Goal: Task Accomplishment & Management: Manage account settings

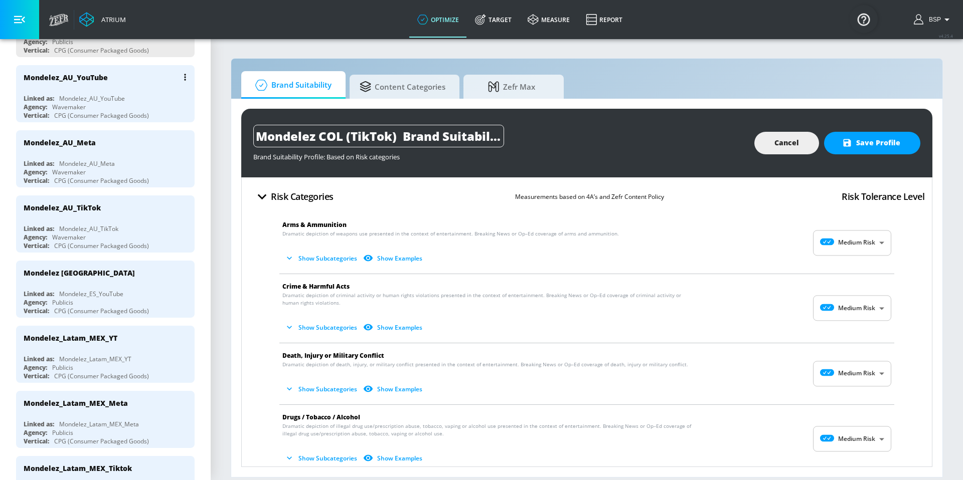
scroll to position [245, 0]
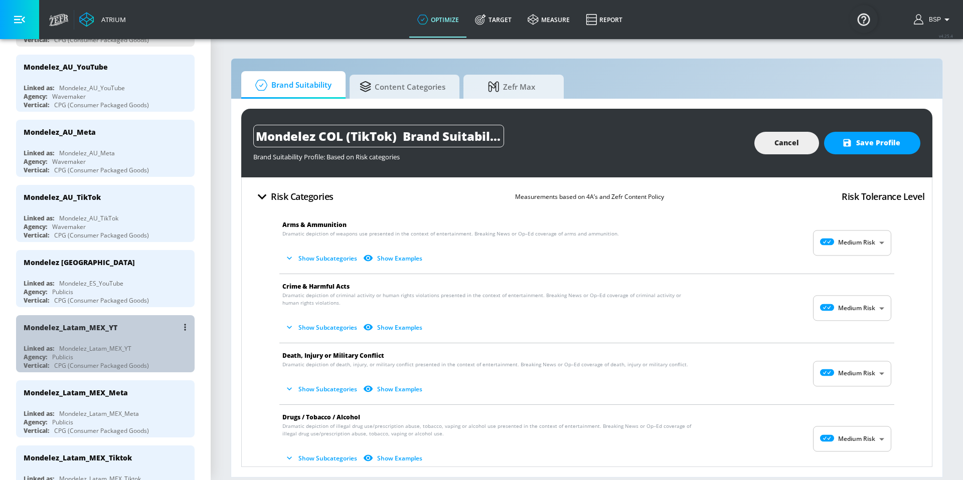
click at [119, 346] on div "Mondelez_Latam_MEX_YT" at bounding box center [95, 348] width 72 height 9
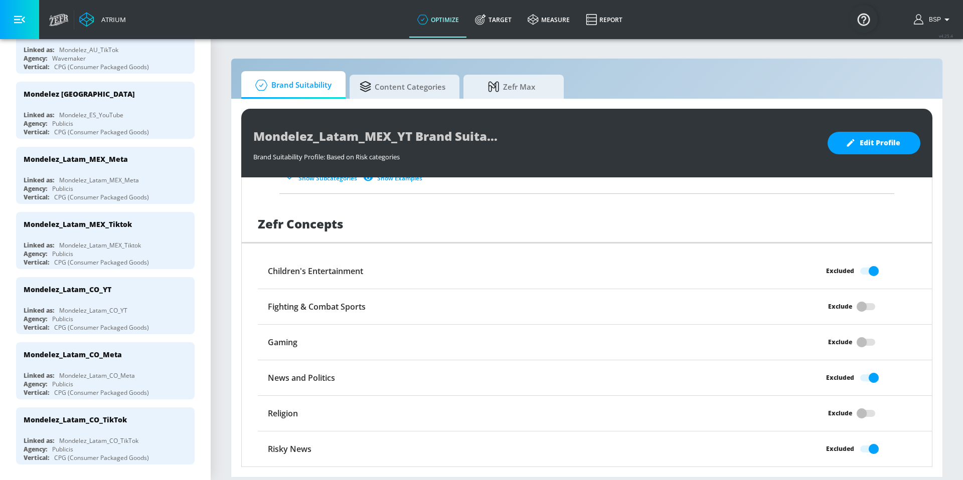
scroll to position [489, 0]
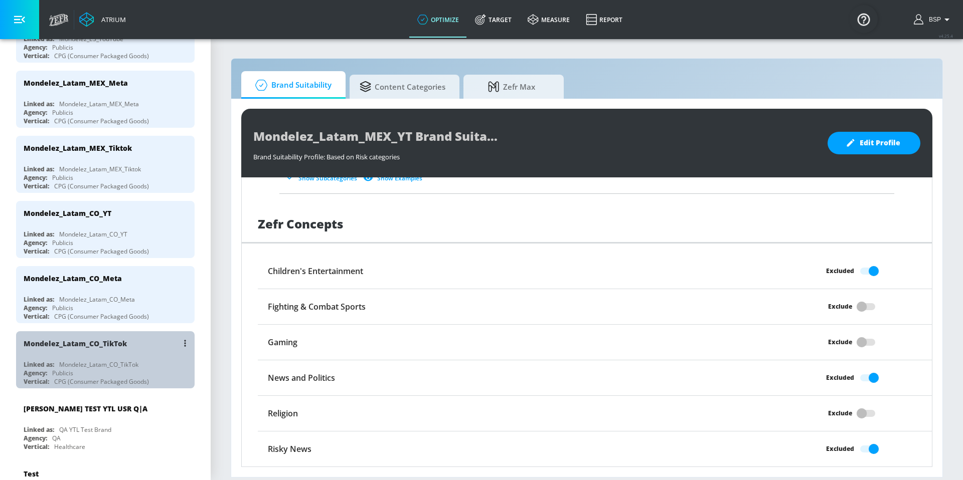
click at [117, 363] on div "Mondelez_Latam_CO_TikTok" at bounding box center [98, 364] width 79 height 9
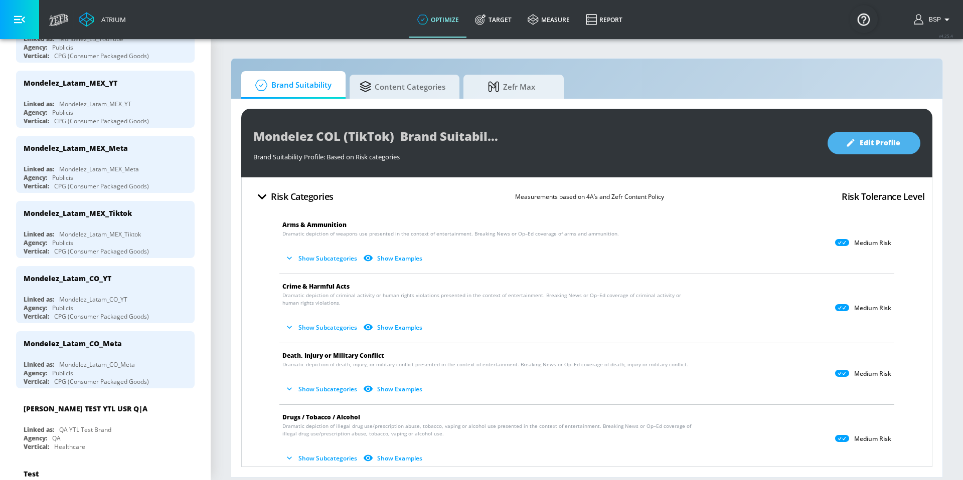
click at [854, 147] on icon "button" at bounding box center [850, 143] width 10 height 10
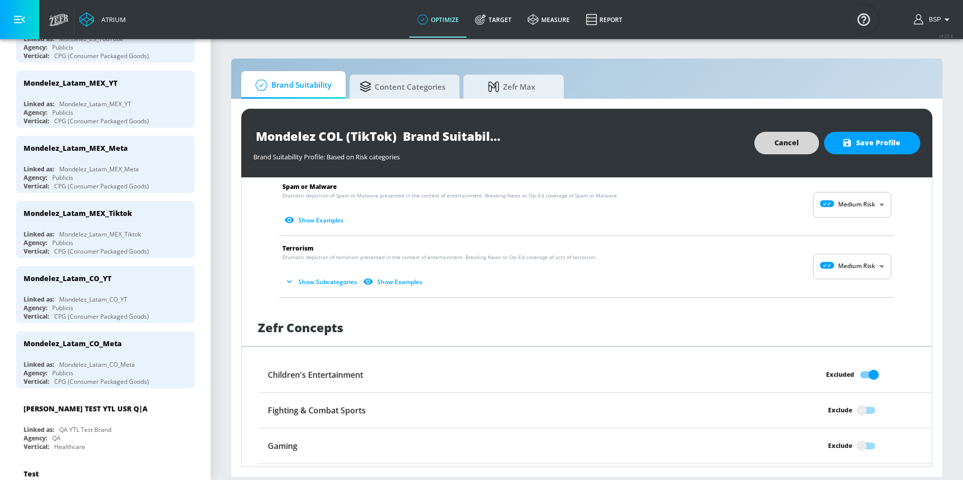
scroll to position [789, 0]
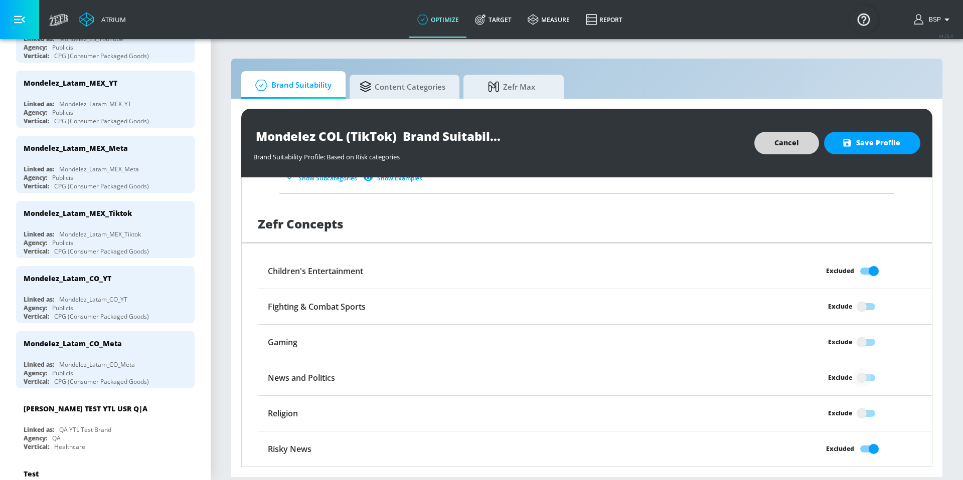
click at [852, 380] on input "Exclude" at bounding box center [861, 377] width 57 height 19
checkbox input "true"
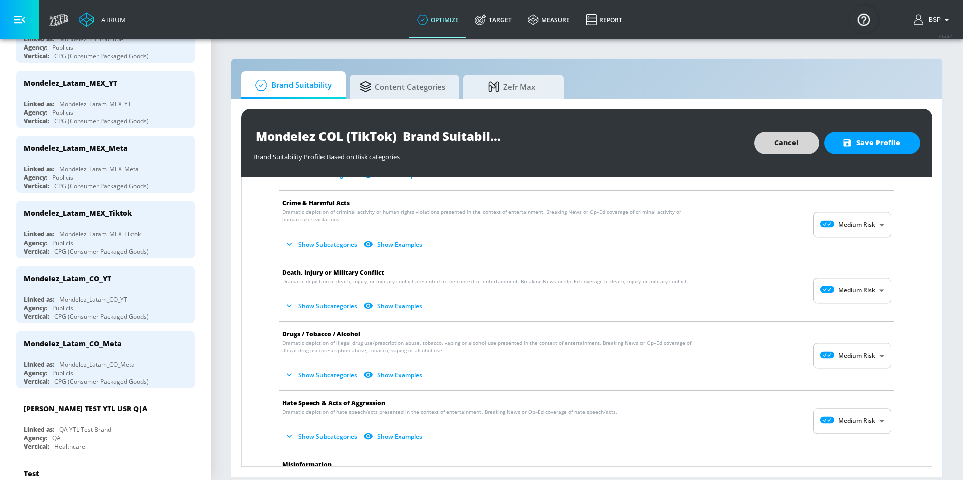
scroll to position [0, 0]
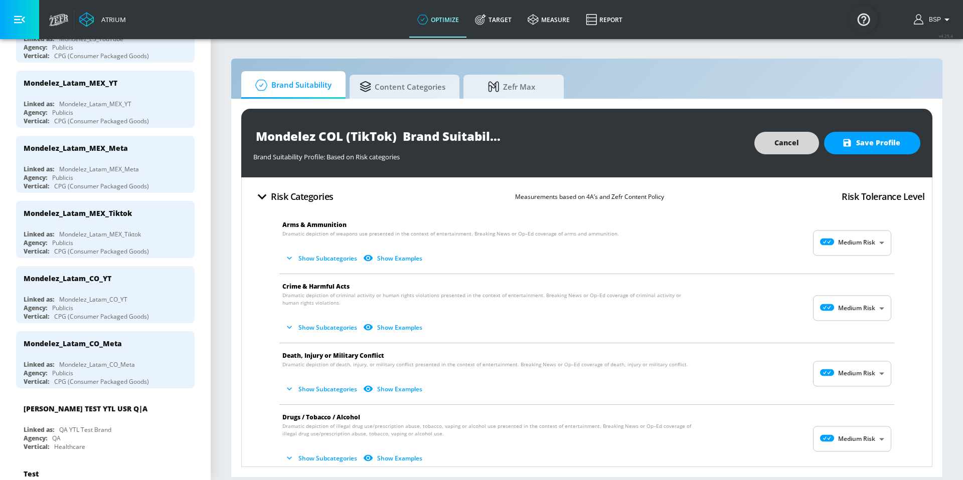
click at [838, 251] on body "Atrium optimize Target measure Report optimize Target measure Report v 4.25.4 B…" at bounding box center [481, 240] width 963 height 480
click at [839, 269] on icon at bounding box center [827, 266] width 28 height 7
type input "MINIMAL"
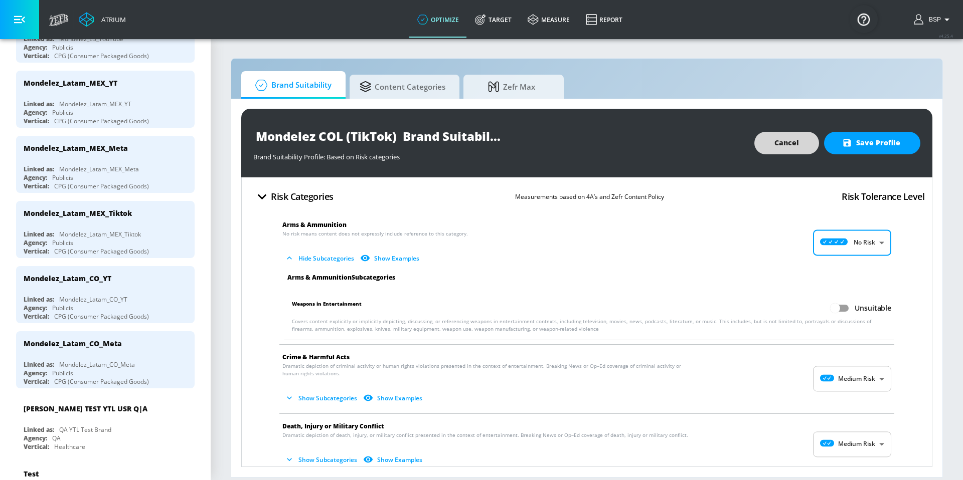
click at [842, 379] on body "Atrium optimize Target measure Report optimize Target measure Report v 4.25.4 B…" at bounding box center [481, 240] width 963 height 480
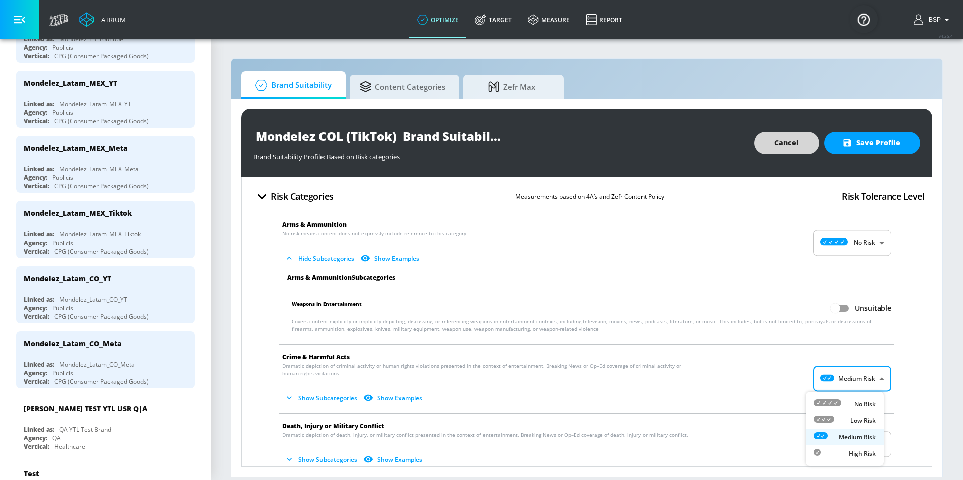
click at [840, 400] on icon at bounding box center [827, 403] width 28 height 7
type input "MINIMAL"
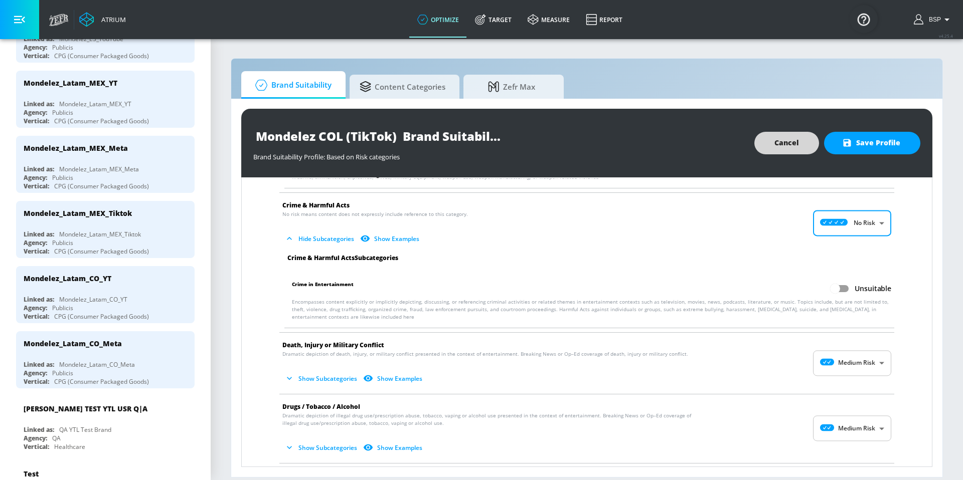
scroll to position [154, 0]
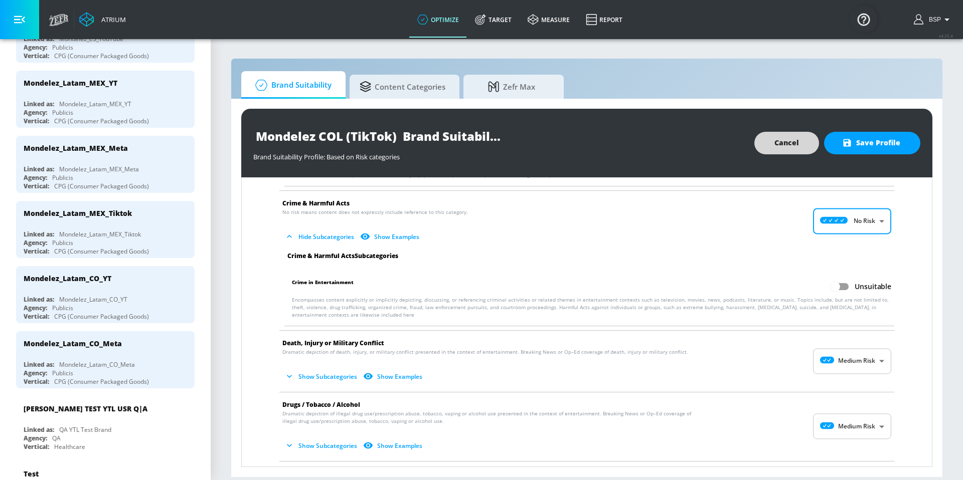
click at [857, 365] on body "Atrium optimize Target measure Report optimize Target measure Report v 4.25.4 B…" at bounding box center [481, 240] width 963 height 480
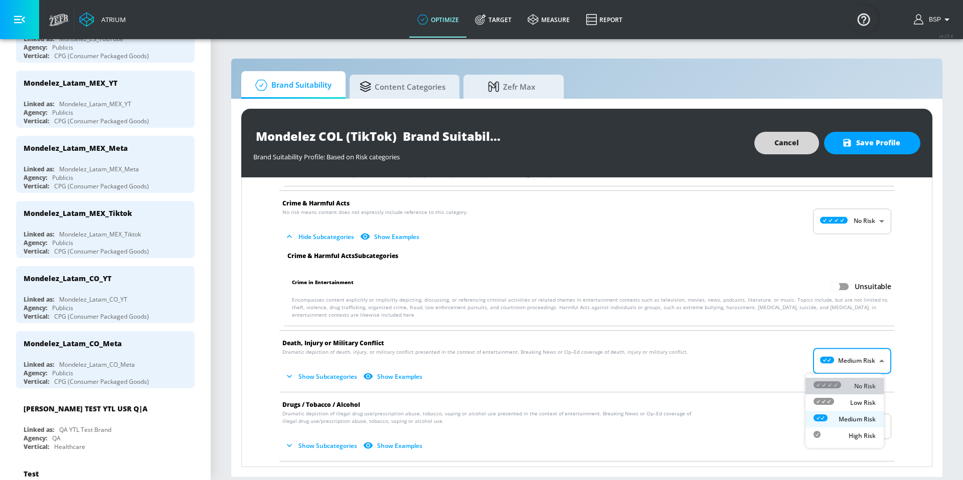
click at [839, 386] on icon at bounding box center [827, 384] width 28 height 7
type input "MINIMAL"
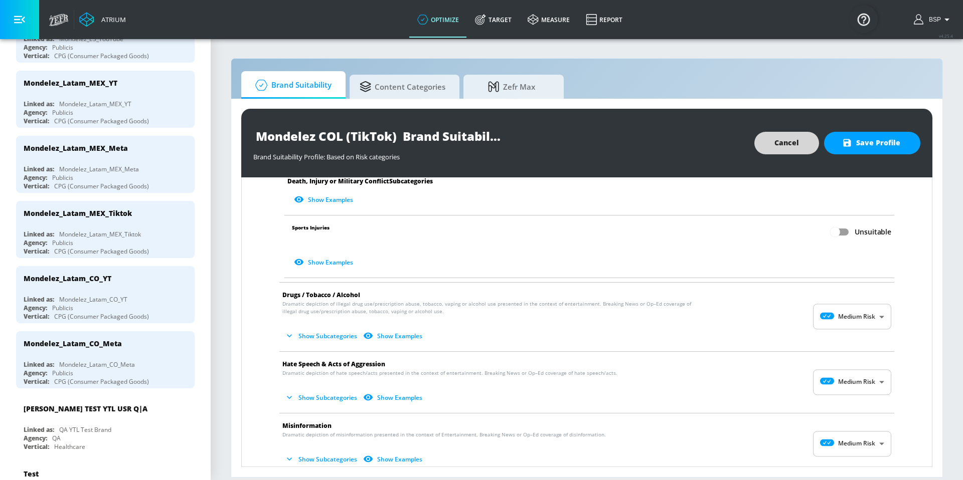
scroll to position [544, 0]
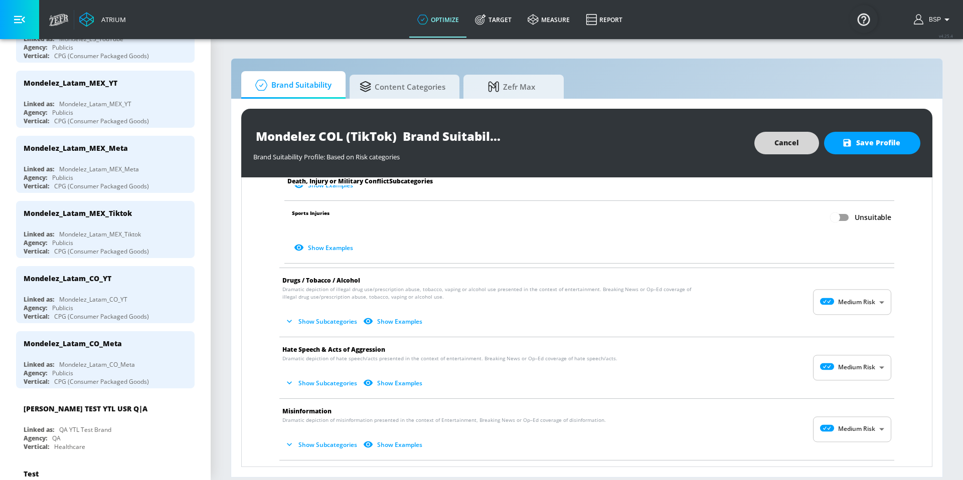
click at [857, 310] on body "Atrium optimize Target measure Report optimize Target measure Report v 4.25.4 B…" at bounding box center [481, 240] width 963 height 480
click at [858, 324] on p "No Risk" at bounding box center [865, 327] width 22 height 9
type input "MINIMAL"
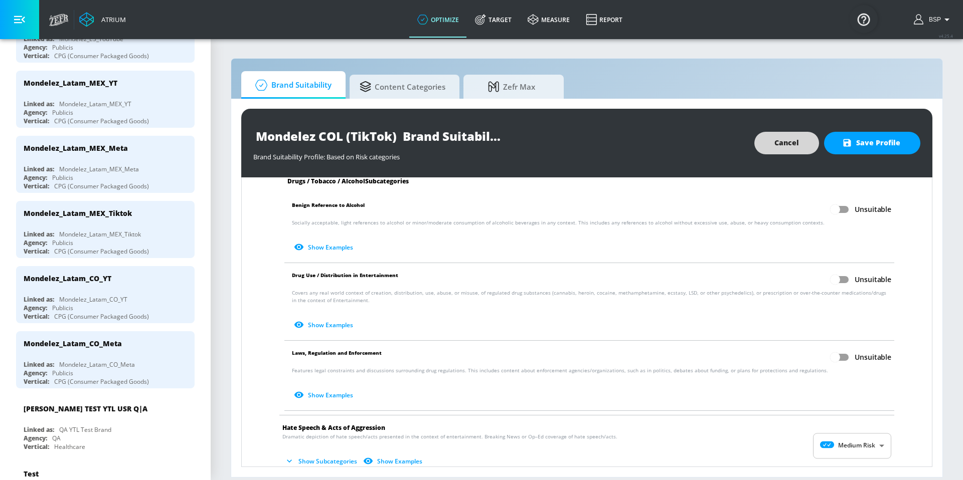
scroll to position [720, 0]
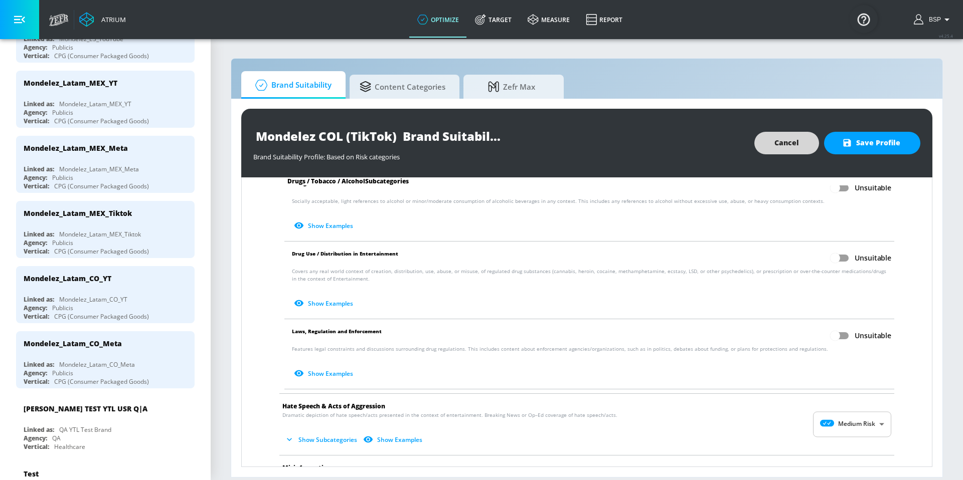
click at [846, 421] on body "Atrium optimize Target measure Report optimize Target measure Report v 4.25.4 B…" at bounding box center [481, 240] width 963 height 480
click at [840, 409] on icon at bounding box center [827, 409] width 28 height 7
type input "MINIMAL"
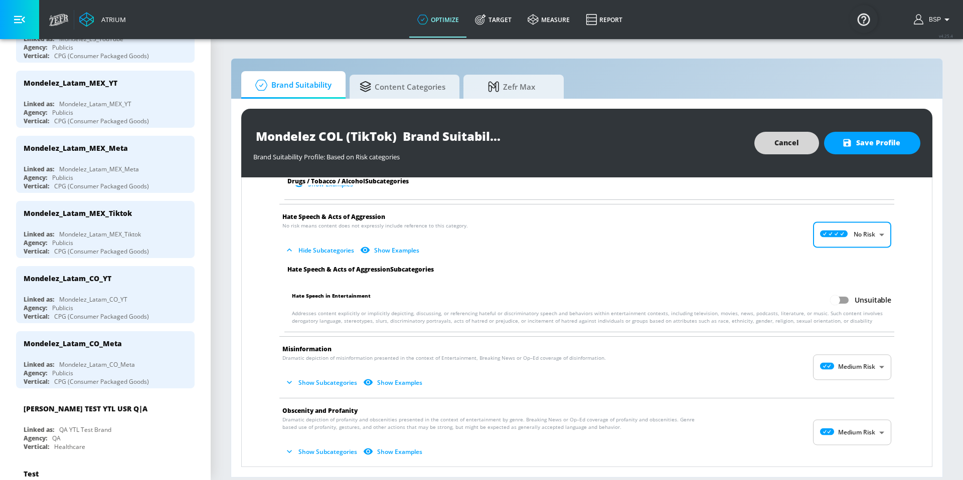
scroll to position [918, 0]
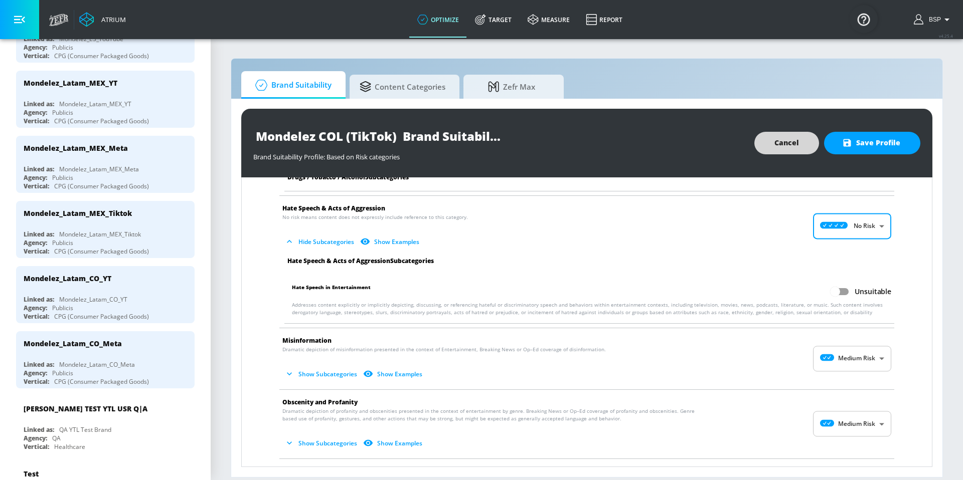
click at [813, 366] on body "Atrium optimize Target measure Report optimize Target measure Report v 4.25.4 B…" at bounding box center [481, 240] width 963 height 480
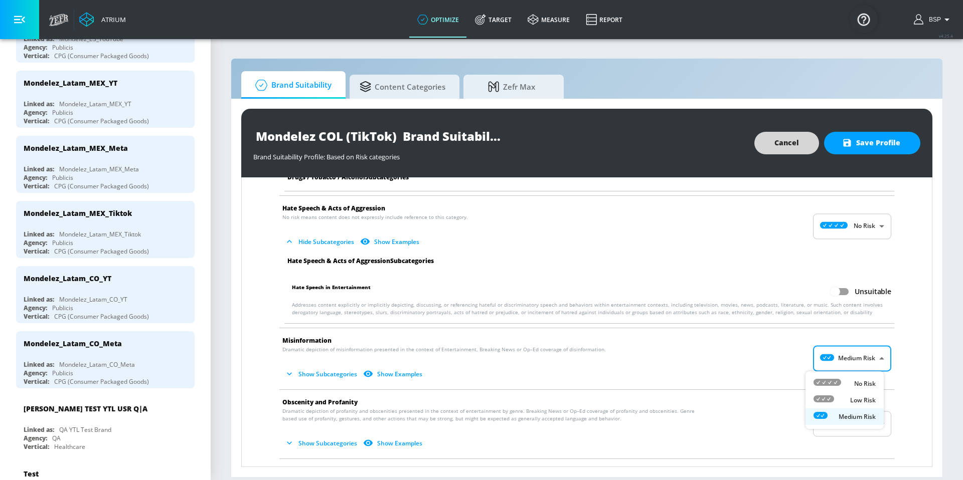
click at [819, 381] on icon at bounding box center [827, 382] width 28 height 7
type input "MINIMAL"
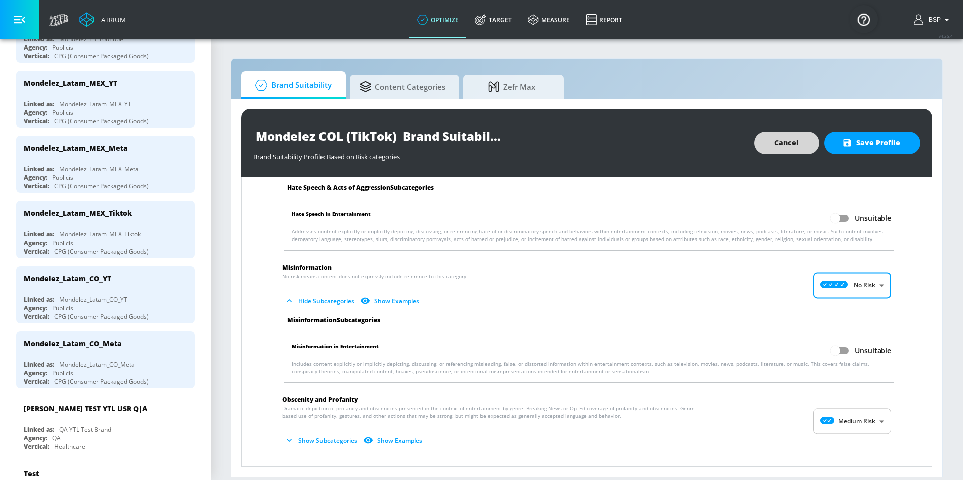
scroll to position [997, 0]
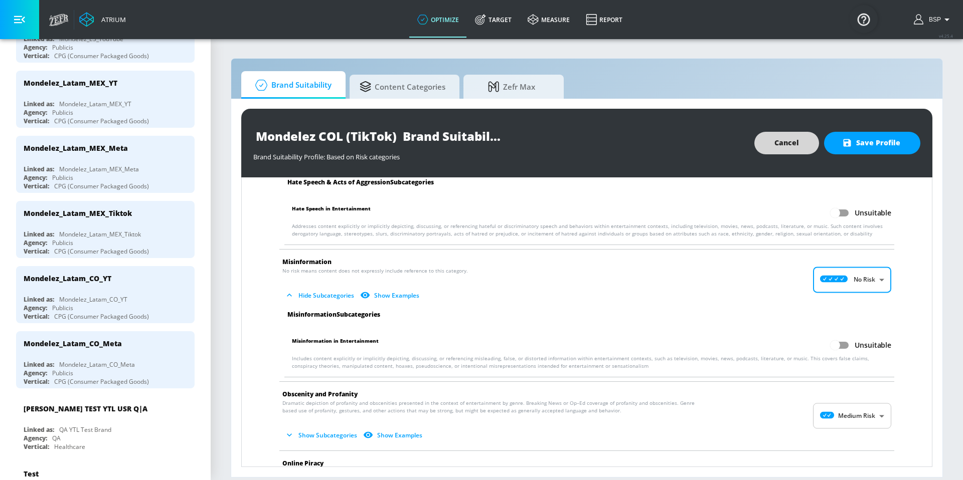
click at [841, 416] on body "Atrium optimize Target measure Report optimize Target measure Report v 4.25.4 B…" at bounding box center [481, 240] width 963 height 480
click at [835, 403] on li "No Risk" at bounding box center [844, 410] width 78 height 17
type input "MINIMAL"
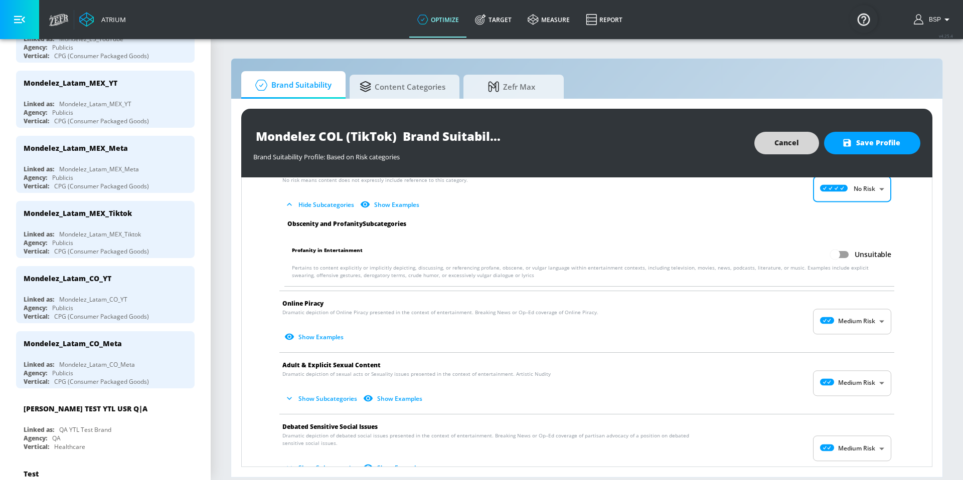
scroll to position [1232, 0]
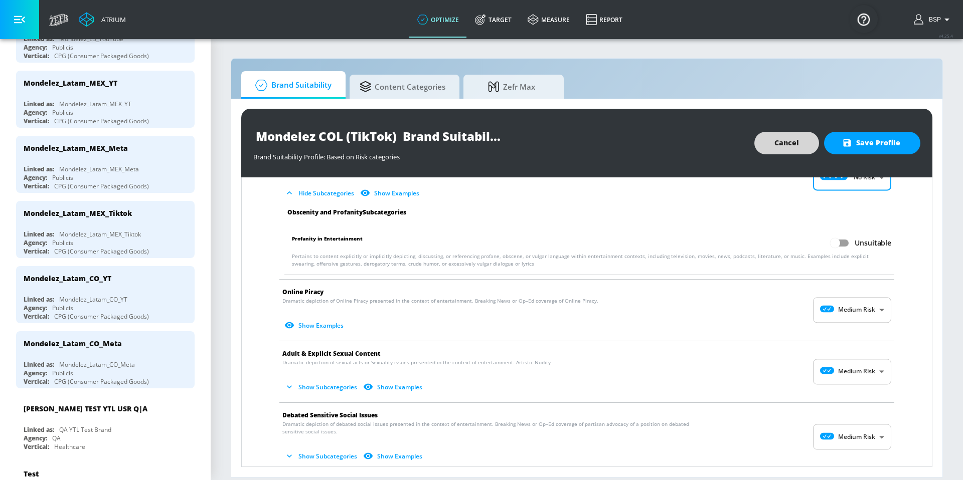
click at [837, 320] on body "Atrium optimize Target measure Report optimize Target measure Report v 4.25.4 B…" at bounding box center [481, 240] width 963 height 480
click at [836, 332] on icon at bounding box center [827, 333] width 28 height 7
type input "MINIMAL"
click at [840, 373] on body "Atrium optimize Target measure Report optimize Target measure Report v 4.25.4 B…" at bounding box center [481, 240] width 963 height 480
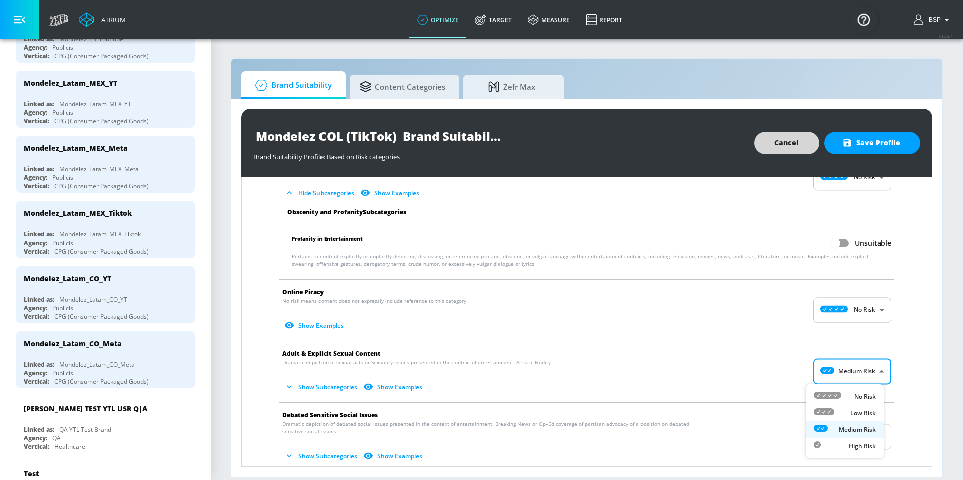
click at [836, 390] on li "No Risk" at bounding box center [844, 397] width 78 height 17
type input "MINIMAL"
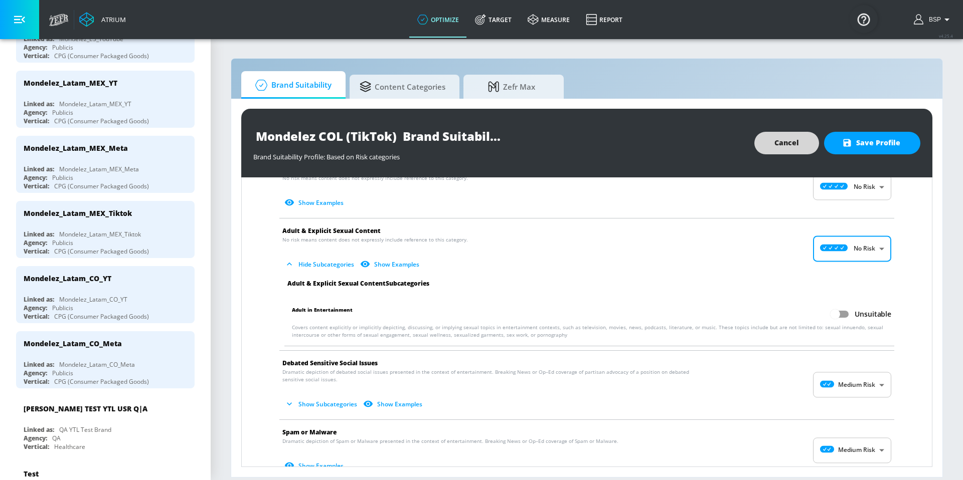
scroll to position [1405, 0]
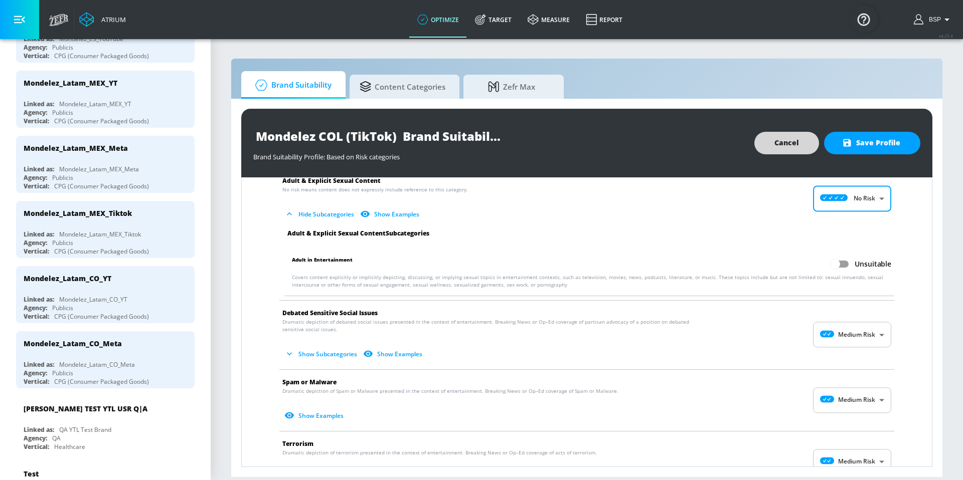
click at [821, 333] on body "Atrium optimize Target measure Report optimize Target measure Report v 4.25.4 B…" at bounding box center [481, 240] width 963 height 480
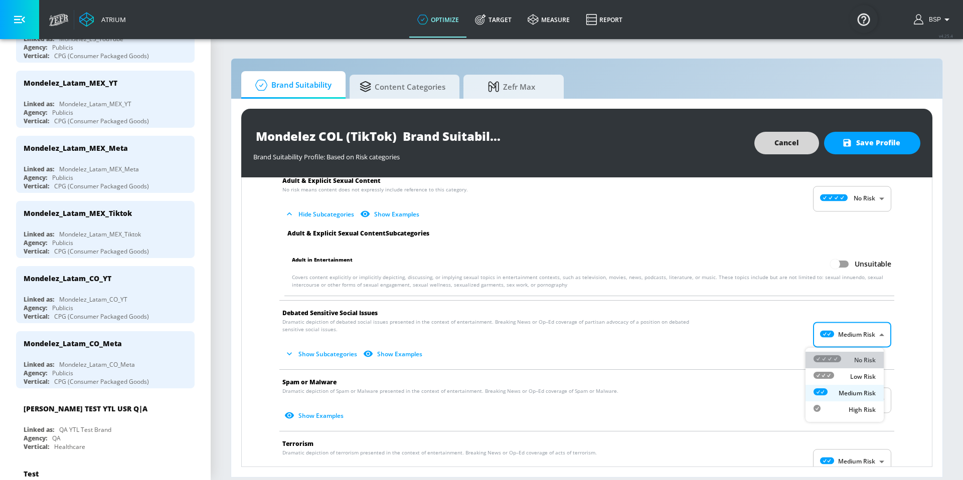
click at [827, 358] on icon at bounding box center [827, 358] width 28 height 7
type input "MINIMAL"
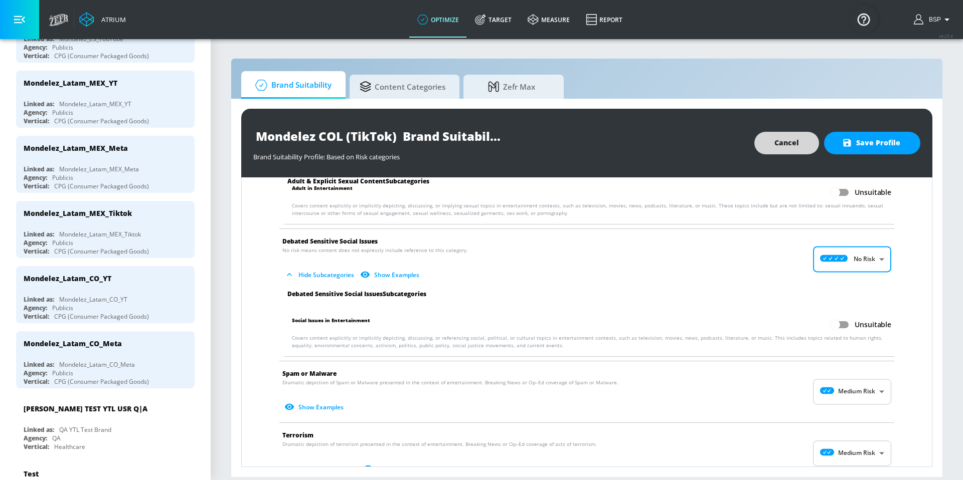
scroll to position [1483, 0]
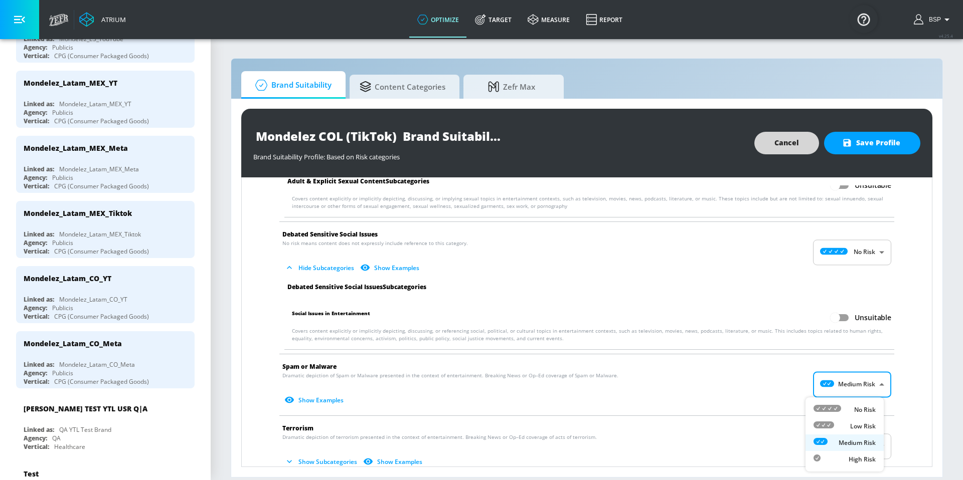
click at [832, 381] on body "Atrium optimize Target measure Report optimize Target measure Report v 4.25.4 B…" at bounding box center [481, 240] width 963 height 480
click at [833, 405] on icon at bounding box center [827, 408] width 28 height 7
type input "MINIMAL"
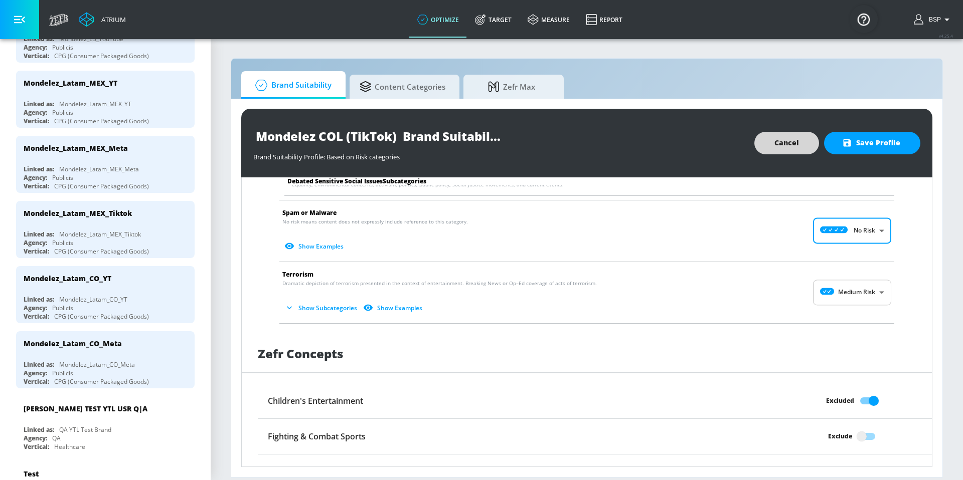
scroll to position [1658, 0]
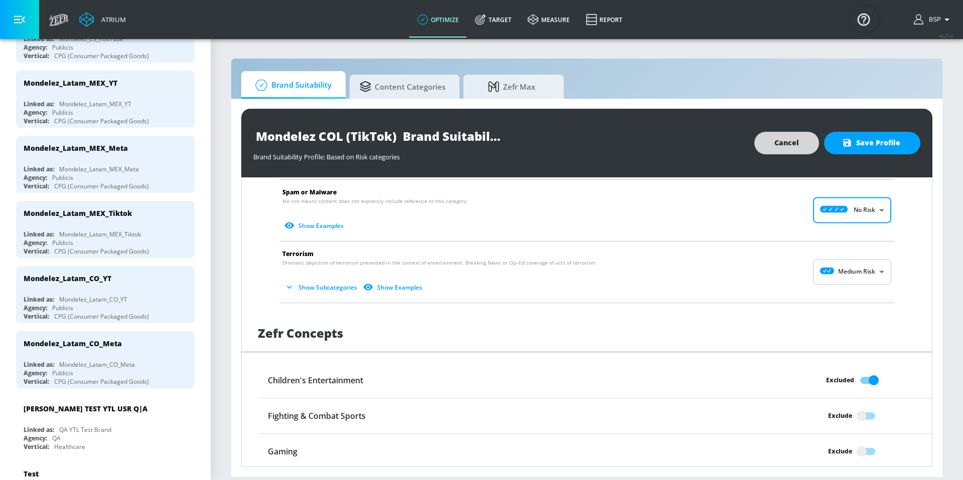
click at [854, 278] on body "Atrium optimize Target measure Report optimize Target measure Report v 4.25.4 B…" at bounding box center [481, 240] width 963 height 480
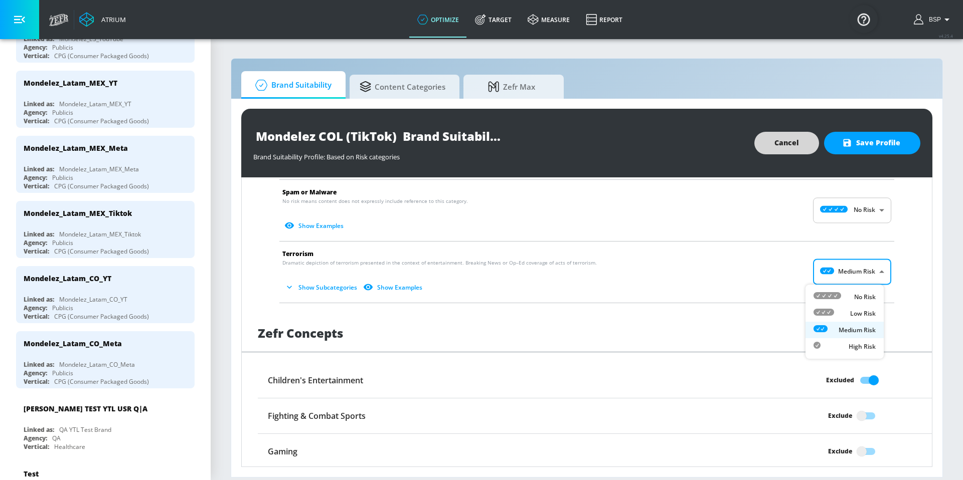
click at [858, 294] on p "No Risk" at bounding box center [865, 297] width 22 height 9
type input "MINIMAL"
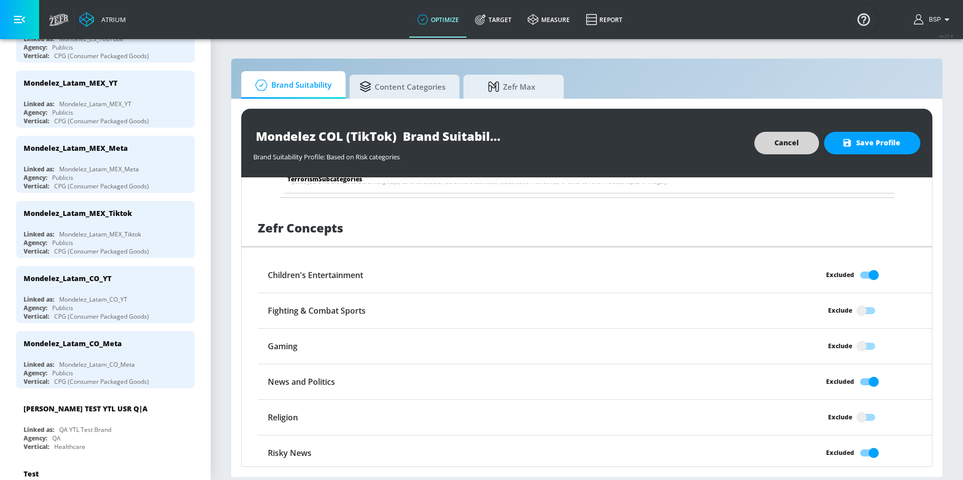
scroll to position [1838, 0]
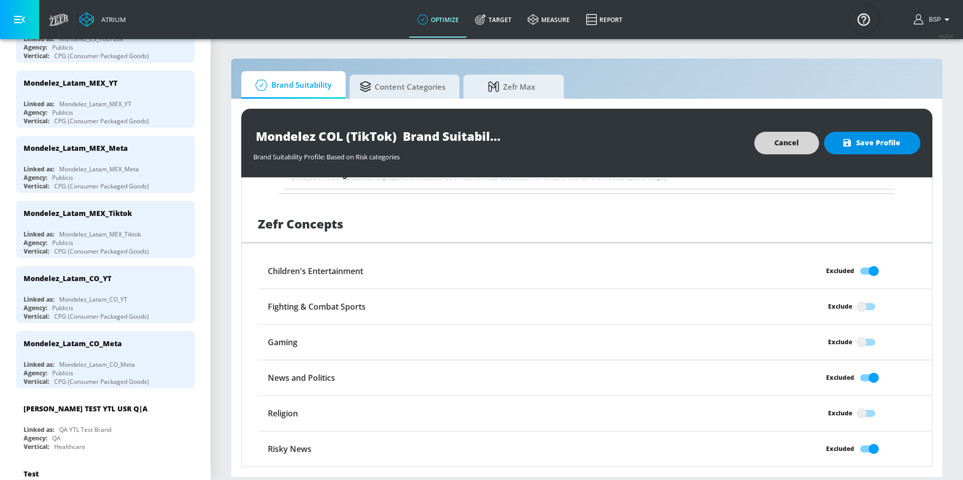
click at [862, 150] on button "Save Profile" at bounding box center [872, 143] width 96 height 23
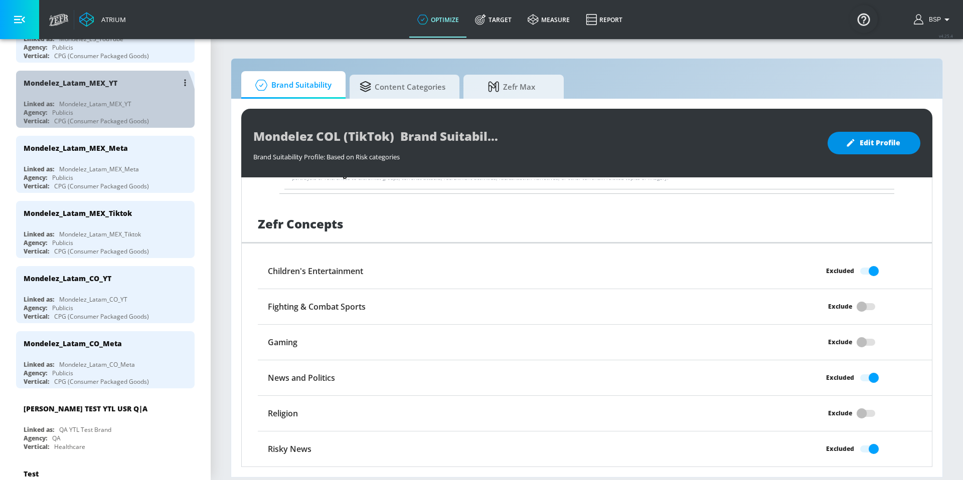
click at [88, 117] on div "CPG (Consumer Packaged Goods)" at bounding box center [101, 121] width 95 height 9
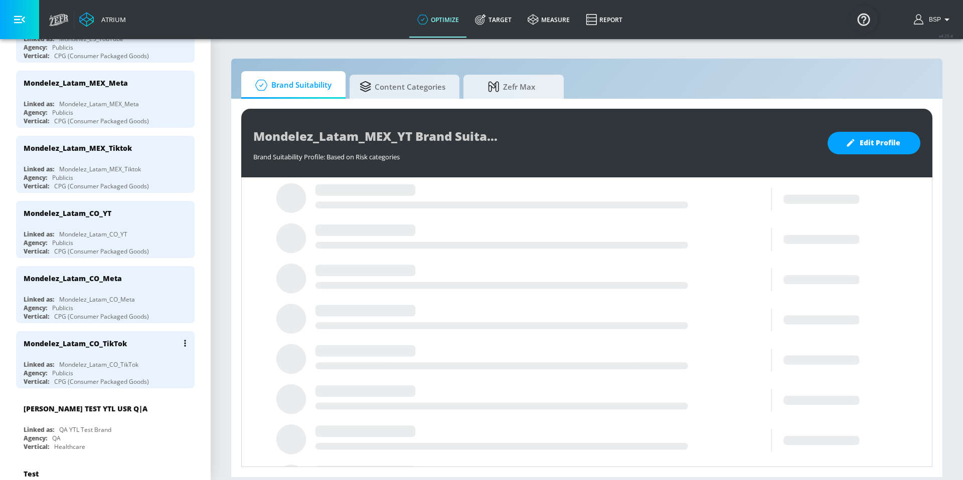
click at [94, 351] on div "Mondelez_Latam_CO_TikTok" at bounding box center [108, 343] width 168 height 24
